Goal: Task Accomplishment & Management: Complete application form

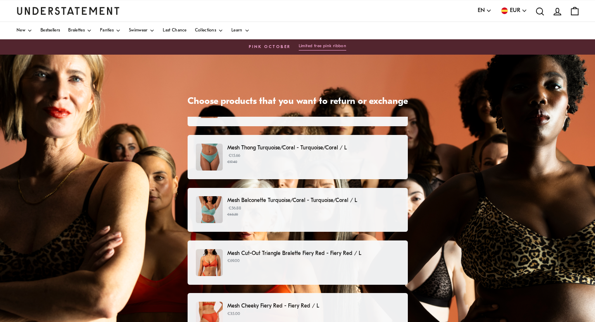
scroll to position [198, 0]
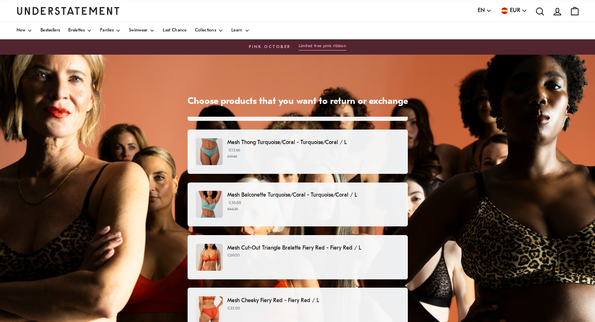
click at [288, 152] on p "€15.66 €17.40" at bounding box center [313, 153] width 172 height 12
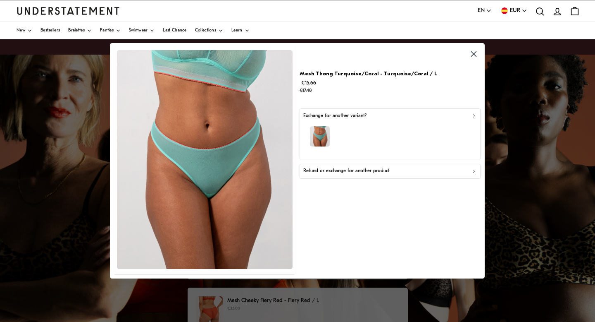
click at [343, 169] on p "Refund or exchange for another product" at bounding box center [346, 171] width 86 height 8
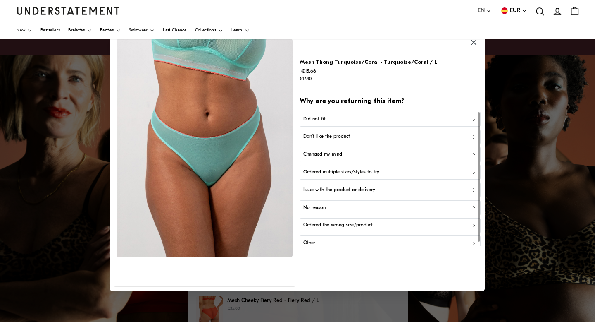
click at [330, 117] on div "Did not fit" at bounding box center [390, 119] width 174 height 8
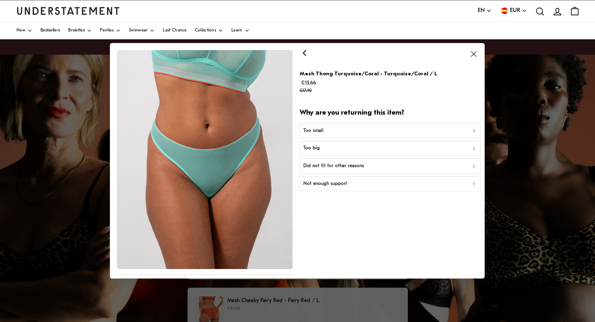
click at [336, 129] on div "Too small" at bounding box center [390, 131] width 174 height 8
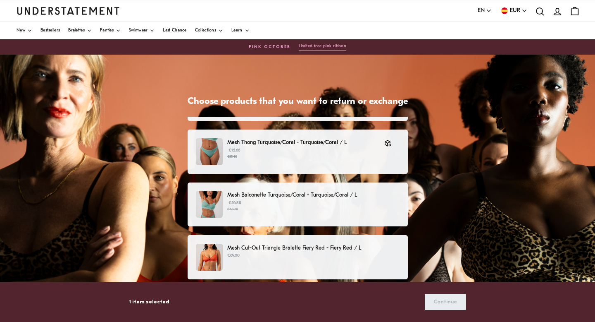
click at [275, 202] on p "€56.88 €63.20" at bounding box center [313, 206] width 172 height 12
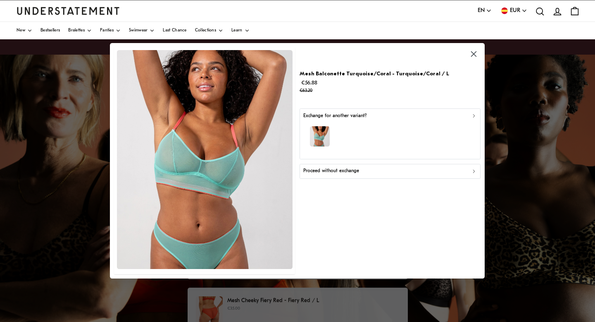
click at [354, 171] on p "Proceed without exchange" at bounding box center [331, 171] width 56 height 8
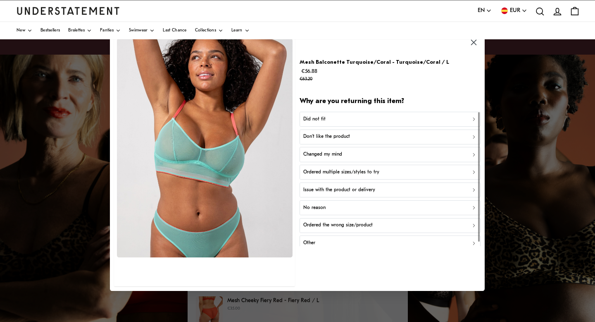
click at [331, 118] on div "Did not fit" at bounding box center [390, 119] width 174 height 8
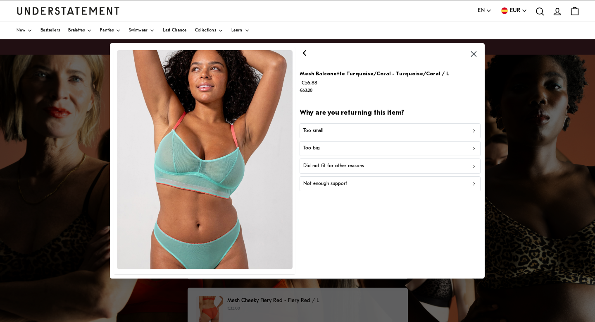
click at [324, 165] on p "Did not fit for other reasons" at bounding box center [333, 166] width 61 height 8
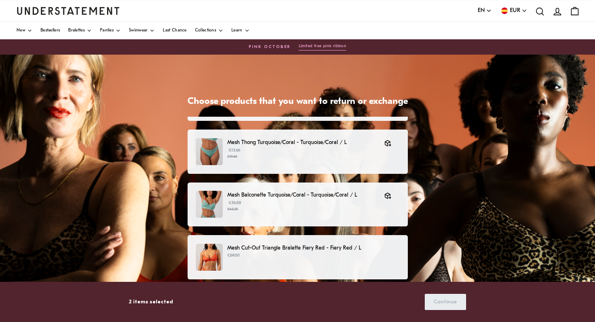
click at [301, 255] on p "€69.00" at bounding box center [313, 255] width 172 height 7
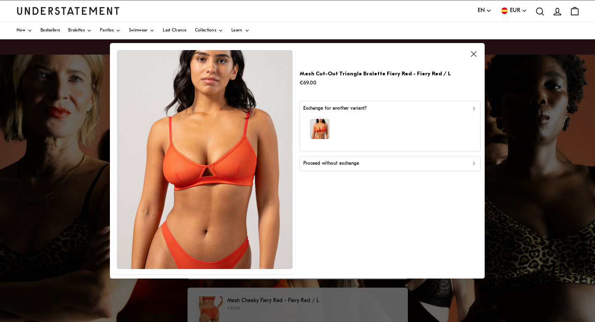
click at [474, 164] on icon "button" at bounding box center [474, 164] width 6 height 6
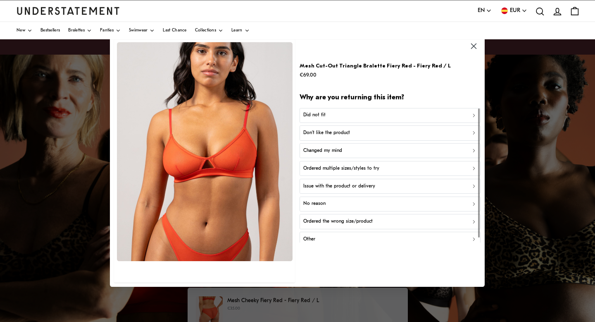
click at [384, 118] on div "Did not fit" at bounding box center [390, 115] width 174 height 8
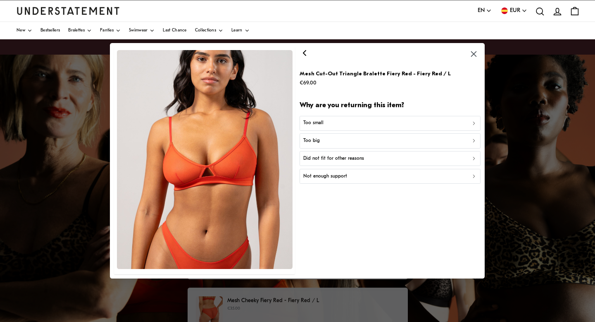
click at [378, 122] on div "Too small" at bounding box center [390, 123] width 174 height 8
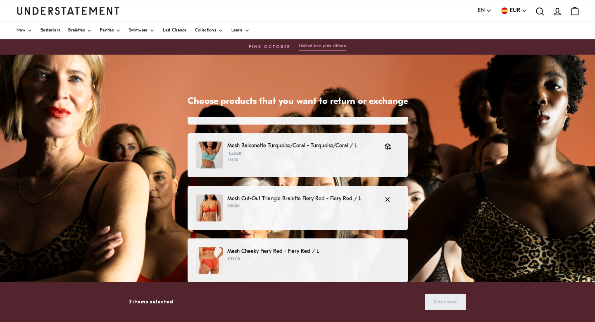
scroll to position [304, 0]
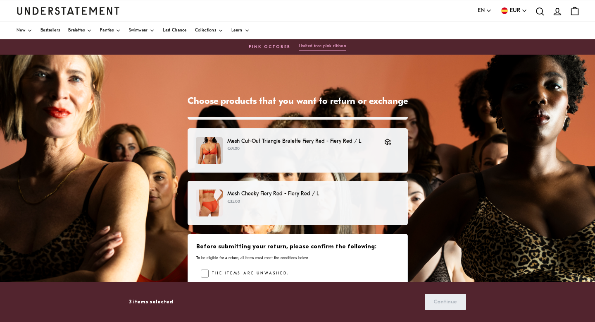
click at [286, 203] on p "€35.00" at bounding box center [313, 201] width 172 height 7
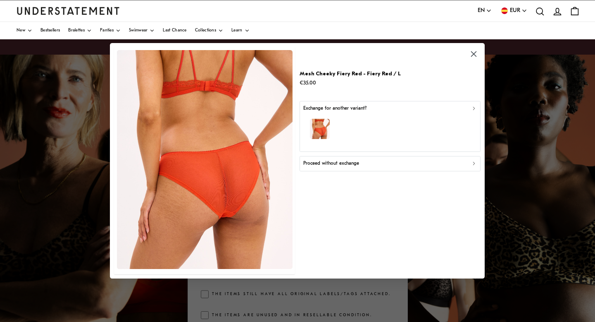
click at [350, 165] on p "Proceed without exchange" at bounding box center [331, 164] width 56 height 8
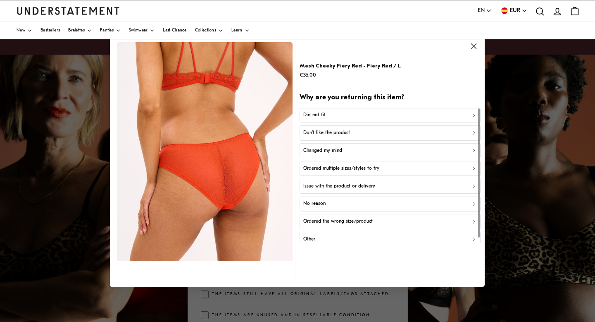
click at [353, 108] on button "Did not fit" at bounding box center [390, 114] width 181 height 15
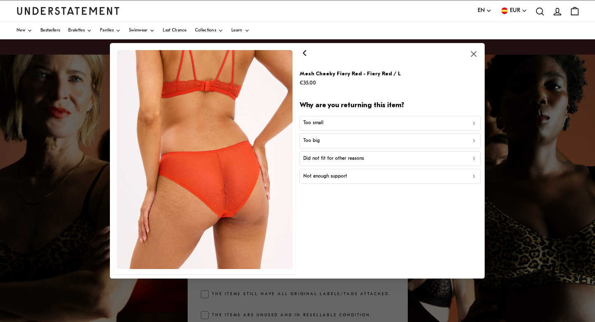
click at [352, 121] on div "Too small" at bounding box center [390, 123] width 174 height 8
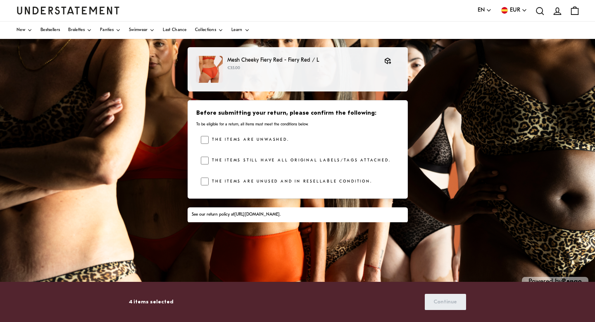
scroll to position [146, 0]
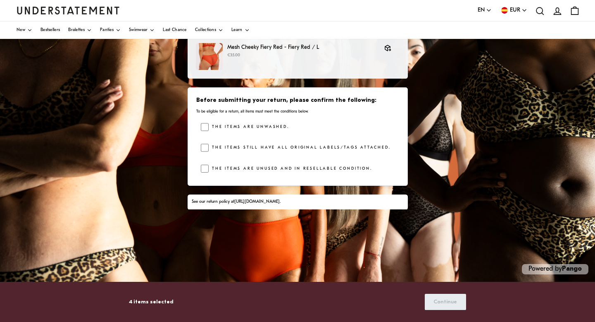
click at [201, 167] on div "Before submitting your return, please confirm the following: To be eligible for…" at bounding box center [298, 136] width 220 height 98
click at [449, 305] on span "Continue" at bounding box center [446, 301] width 24 height 15
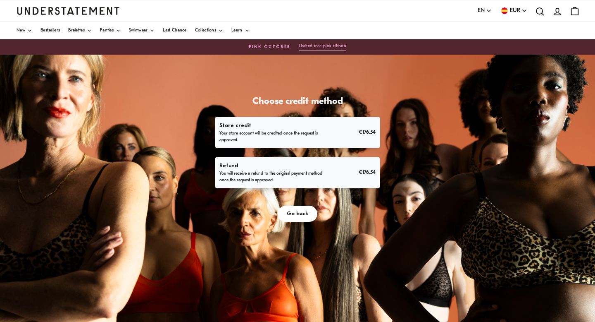
click at [291, 173] on p "You will receive a refund to the original payment method once the request is ap…" at bounding box center [271, 176] width 105 height 13
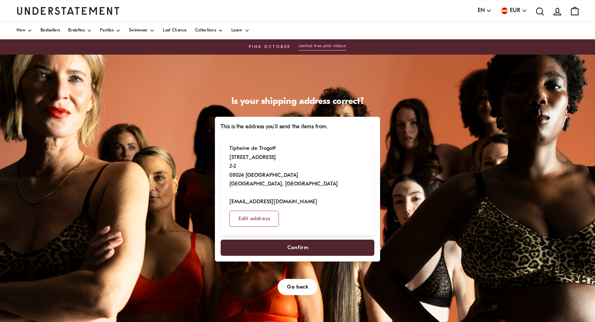
click at [292, 240] on span "Confirm" at bounding box center [297, 247] width 21 height 15
select select "**"
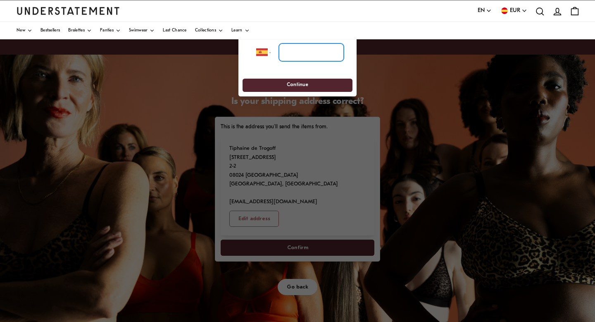
click at [295, 50] on input "tel" at bounding box center [311, 52] width 65 height 18
click at [271, 51] on select "**********" at bounding box center [266, 52] width 21 height 18
click at [256, 43] on select "**********" at bounding box center [266, 52] width 21 height 18
click at [302, 55] on input "tel" at bounding box center [311, 52] width 65 height 18
type input "**********"
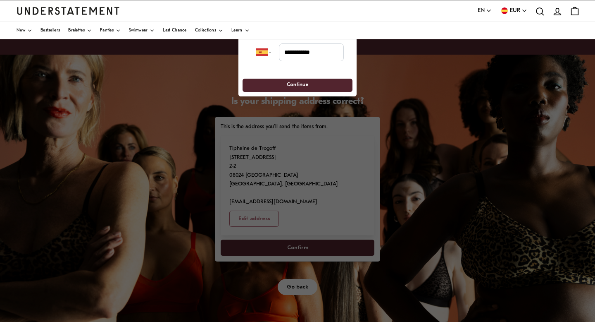
click at [310, 81] on span "Continue" at bounding box center [297, 85] width 95 height 13
click at [297, 85] on span "Continue" at bounding box center [297, 85] width 21 height 13
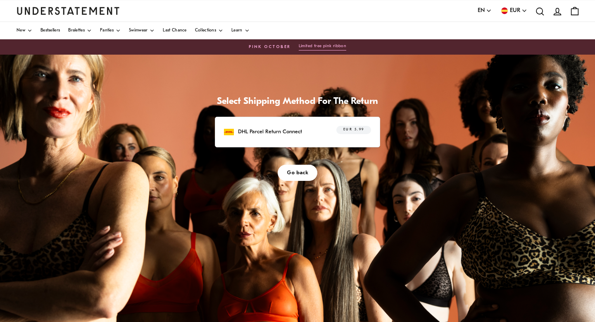
click at [290, 130] on p "DHL Parcel Return Connect" at bounding box center [270, 131] width 64 height 9
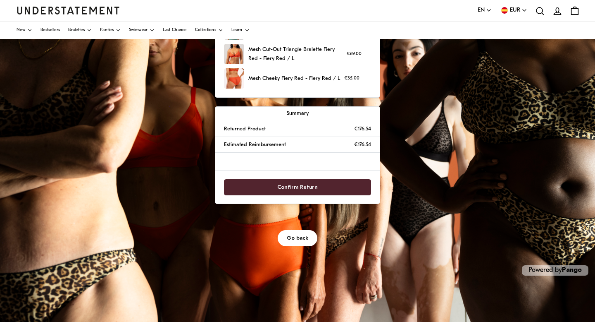
scroll to position [146, 0]
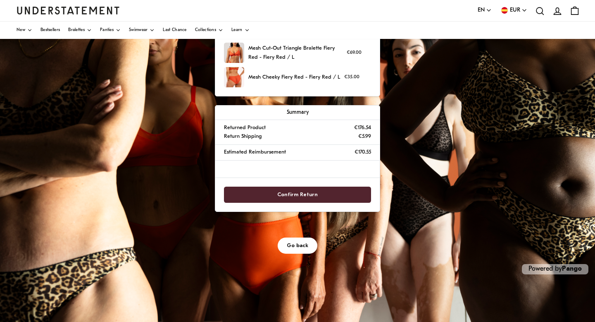
click at [284, 193] on span "Confirm Return" at bounding box center [297, 194] width 41 height 15
